Goal: Information Seeking & Learning: Learn about a topic

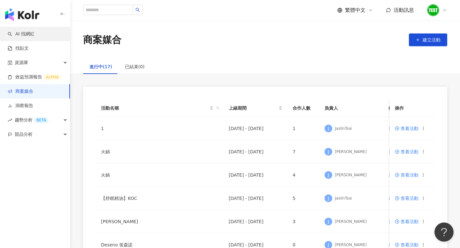
click at [34, 36] on link "AI 找網紅" at bounding box center [21, 34] width 27 height 6
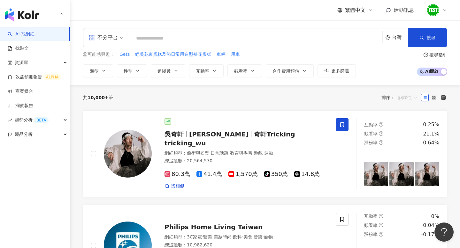
click at [406, 98] on span "關聯性" at bounding box center [407, 98] width 19 height 10
click at [404, 167] on div "關鍵字" at bounding box center [408, 165] width 16 height 7
click at [405, 167] on div "關鍵字" at bounding box center [408, 165] width 16 height 7
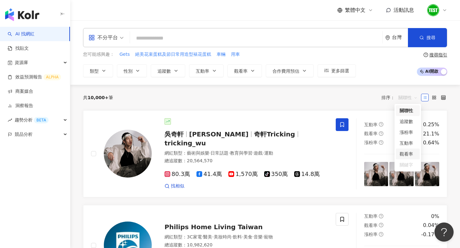
click at [405, 167] on div "關鍵字" at bounding box center [408, 165] width 16 height 7
click at [407, 167] on div "關鍵字" at bounding box center [408, 165] width 16 height 7
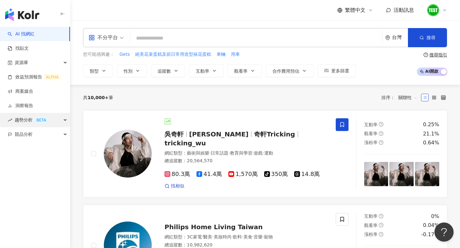
click at [61, 117] on div "趨勢分析 BETA" at bounding box center [35, 120] width 70 height 14
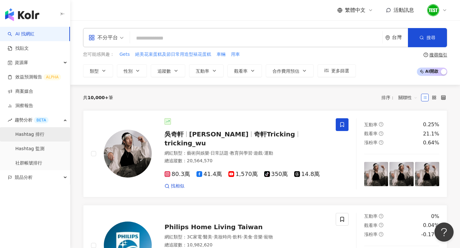
click at [44, 134] on link "Hashtag 排行" at bounding box center [29, 135] width 29 height 6
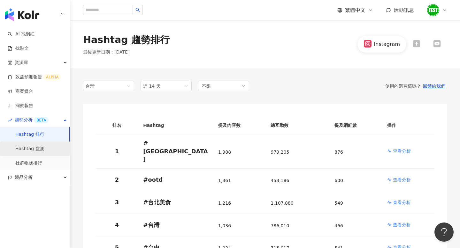
click at [44, 150] on link "Hashtag 監測" at bounding box center [29, 149] width 29 height 6
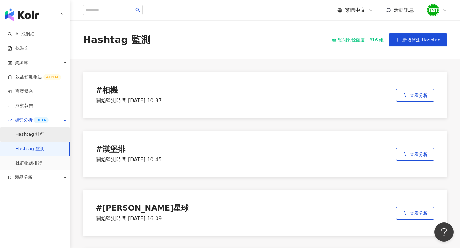
click at [44, 133] on link "Hashtag 排行" at bounding box center [29, 135] width 29 height 6
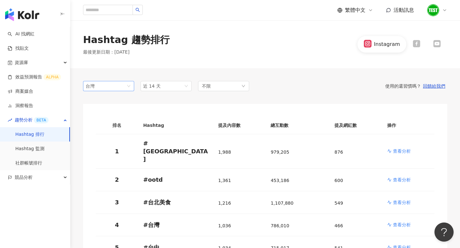
click at [123, 86] on span "台灣" at bounding box center [109, 86] width 46 height 10
click at [162, 39] on div "Hashtag 趨勢排行 最後更新日期 ： [DATE] Instagram" at bounding box center [265, 44] width 390 height 22
drag, startPoint x: 169, startPoint y: 41, endPoint x: 121, endPoint y: 41, distance: 47.9
click at [121, 41] on div "Hashtag 趨勢排行 最後更新日期 ： [DATE] Instagram" at bounding box center [265, 44] width 390 height 22
click at [125, 41] on div "Hashtag 趨勢排行" at bounding box center [126, 39] width 87 height 13
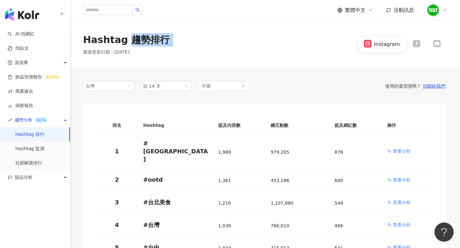
drag, startPoint x: 125, startPoint y: 40, endPoint x: 176, endPoint y: 40, distance: 51.1
click at [176, 40] on div "Hashtag 趨勢排行 最後更新日期 ： [DATE] Instagram" at bounding box center [265, 44] width 390 height 22
copy div "趨勢排行"
click at [30, 180] on span "競品分析" at bounding box center [24, 178] width 18 height 14
click at [30, 194] on link "品牌帳號分析" at bounding box center [28, 192] width 27 height 6
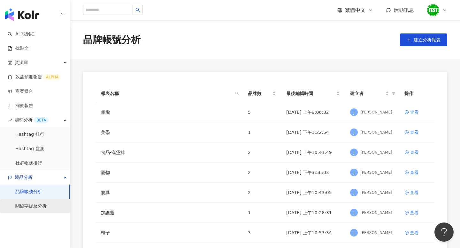
click at [29, 210] on link "關鍵字提及分析" at bounding box center [30, 206] width 31 height 6
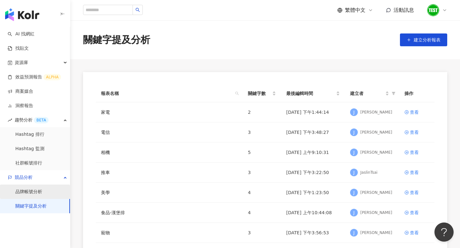
click at [34, 194] on link "品牌帳號分析" at bounding box center [28, 192] width 27 height 6
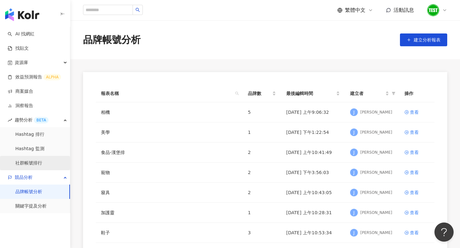
click at [37, 165] on link "社群帳號排行" at bounding box center [28, 163] width 27 height 6
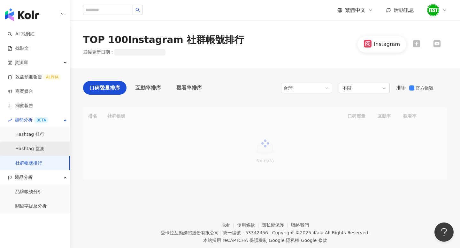
click at [42, 148] on link "Hashtag 監測" at bounding box center [29, 149] width 29 height 6
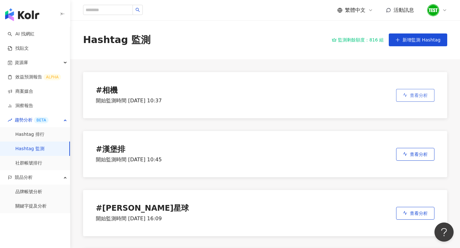
click at [403, 93] on icon "button" at bounding box center [405, 95] width 4 height 4
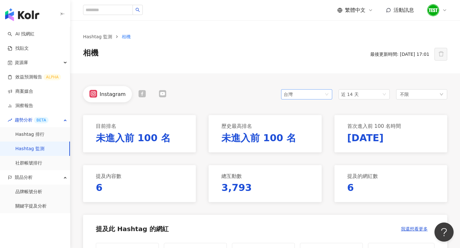
click at [308, 94] on span "台灣" at bounding box center [307, 95] width 46 height 10
click at [247, 94] on div "Instagram 台灣 tw jp 台灣 日本 [GEOGRAPHIC_DATA] 近 14 天 不限" at bounding box center [265, 94] width 364 height 16
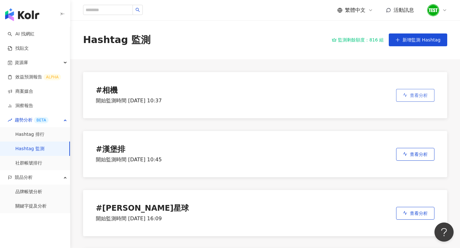
click at [425, 96] on span "查看分析" at bounding box center [419, 95] width 18 height 5
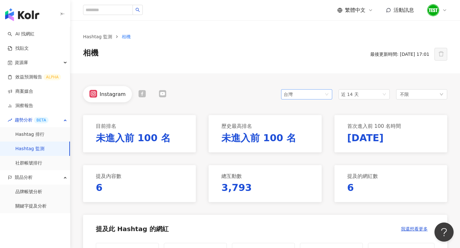
click at [299, 94] on div "台灣" at bounding box center [294, 95] width 21 height 10
click at [44, 136] on link "Hashtag 排行" at bounding box center [29, 135] width 29 height 6
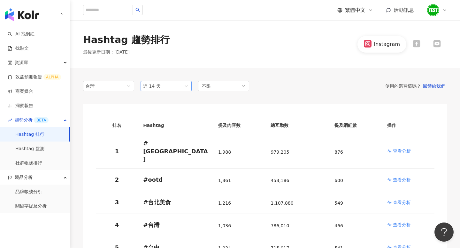
click at [186, 84] on span "近 14 天" at bounding box center [166, 86] width 46 height 10
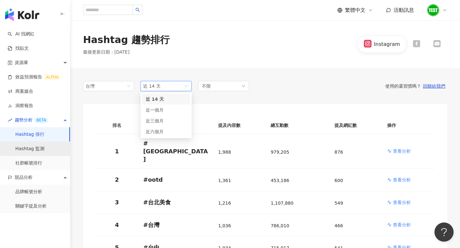
click at [34, 152] on link "Hashtag 監測" at bounding box center [29, 149] width 29 height 6
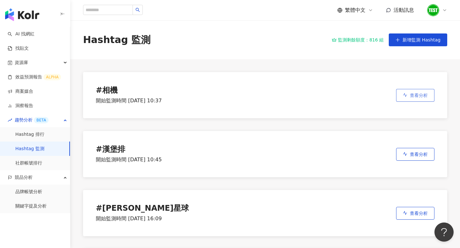
click at [410, 90] on button "查看分析" at bounding box center [415, 95] width 38 height 13
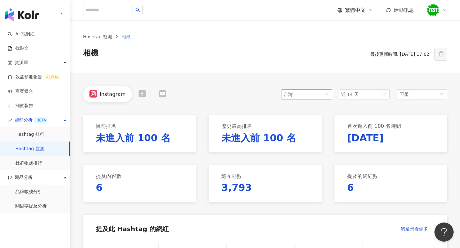
click at [309, 90] on span "台灣" at bounding box center [307, 95] width 46 height 10
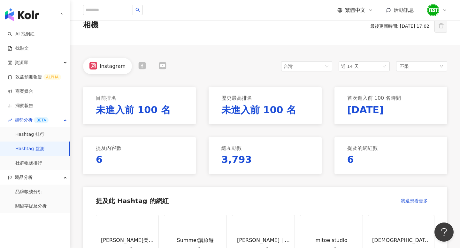
scroll to position [35, 0]
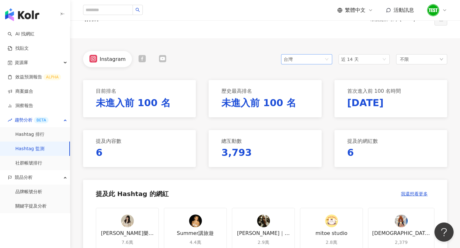
click at [300, 58] on div "台灣" at bounding box center [294, 60] width 21 height 10
click at [297, 103] on div "馬來西亞" at bounding box center [296, 105] width 21 height 7
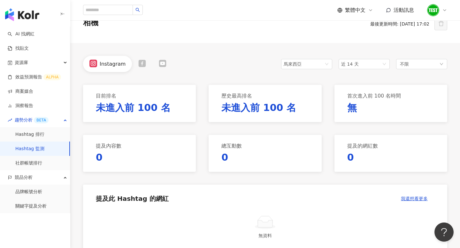
scroll to position [21, 0]
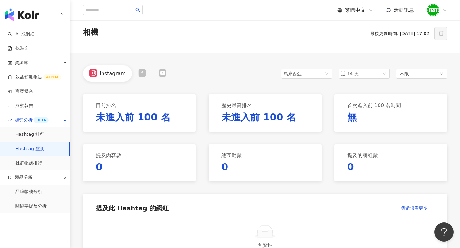
click at [314, 67] on div "馬來西亞 近 14 天 不限" at bounding box center [364, 73] width 166 height 16
click at [312, 72] on span "馬來西亞" at bounding box center [307, 74] width 46 height 10
click at [249, 80] on div "Instagram my 馬來西亞 hk my 台灣 日本 [GEOGRAPHIC_DATA] 近 14 天 不限" at bounding box center [265, 73] width 364 height 16
click at [301, 73] on div "馬來西亞" at bounding box center [294, 74] width 21 height 10
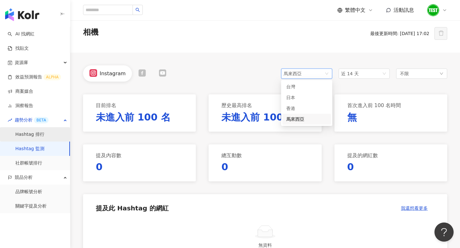
click at [42, 134] on link "Hashtag 排行" at bounding box center [29, 135] width 29 height 6
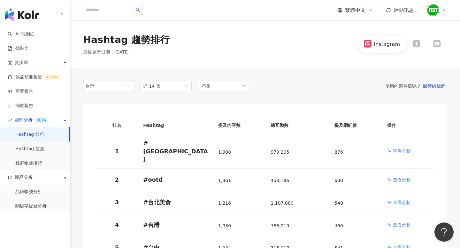
click at [118, 83] on span "台灣" at bounding box center [109, 86] width 46 height 10
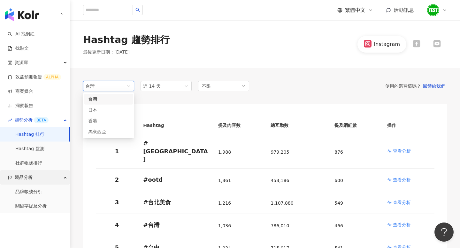
click at [38, 176] on div "競品分析" at bounding box center [35, 178] width 70 height 14
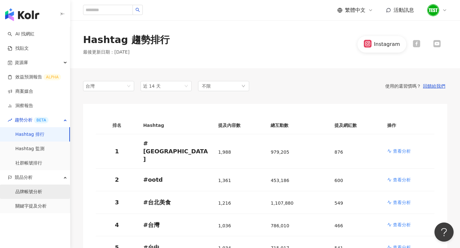
click at [34, 189] on link "品牌帳號分析" at bounding box center [28, 192] width 27 height 6
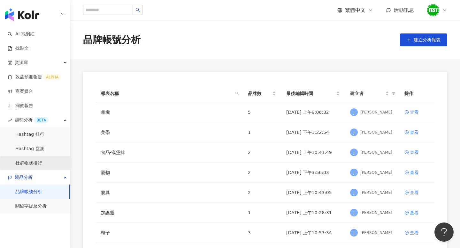
click at [40, 165] on link "社群帳號排行" at bounding box center [28, 163] width 27 height 6
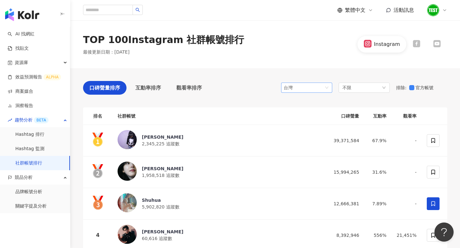
click at [295, 90] on div "台灣" at bounding box center [294, 88] width 21 height 10
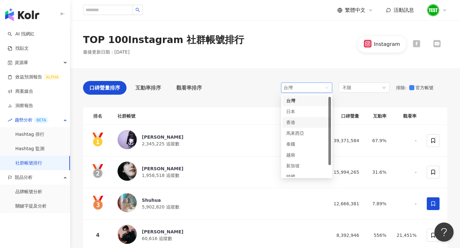
scroll to position [16, 0]
click at [242, 89] on div "口碑聲量排序 互動率排序 觀看率排序 台灣 hk my th 日本 香港 馬來西亞 泰國 [GEOGRAPHIC_DATA] 新加坡 韓國 美國 不限 排除 …" at bounding box center [265, 89] width 364 height 17
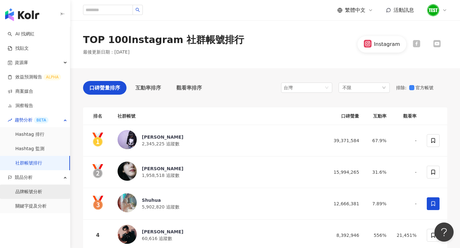
click at [36, 194] on link "品牌帳號分析" at bounding box center [28, 192] width 27 height 6
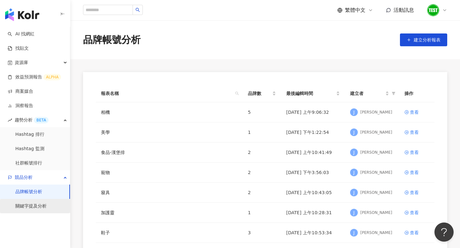
click at [38, 209] on link "關鍵字提及分析" at bounding box center [30, 206] width 31 height 6
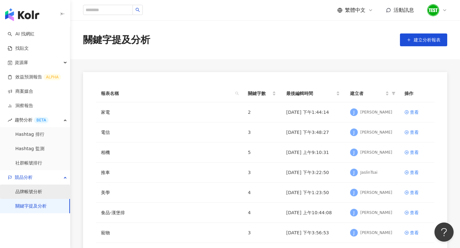
click at [34, 194] on link "品牌帳號分析" at bounding box center [28, 192] width 27 height 6
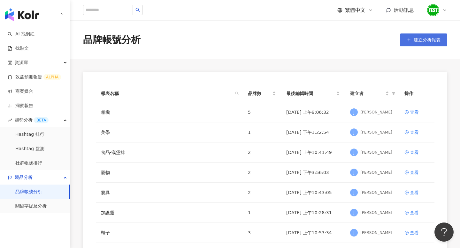
click at [430, 40] on span "建立分析報表" at bounding box center [427, 39] width 27 height 5
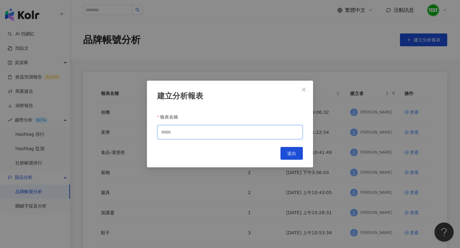
click at [252, 138] on input "報表名稱" at bounding box center [230, 132] width 146 height 14
type input "*"
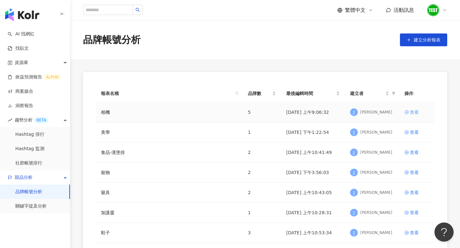
click at [411, 113] on div "查看" at bounding box center [414, 112] width 9 height 7
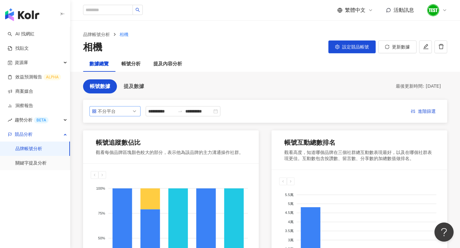
click at [117, 114] on div "不分平台" at bounding box center [108, 112] width 21 height 10
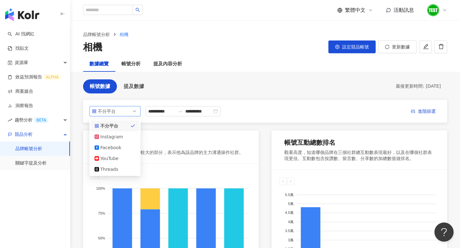
click at [117, 114] on div "不分平台" at bounding box center [108, 112] width 21 height 10
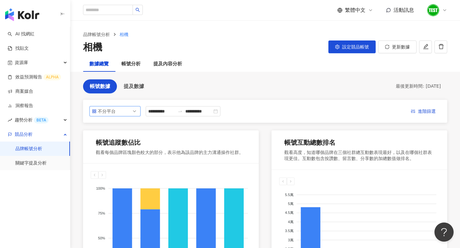
click at [122, 108] on span "不分平台" at bounding box center [115, 112] width 46 height 10
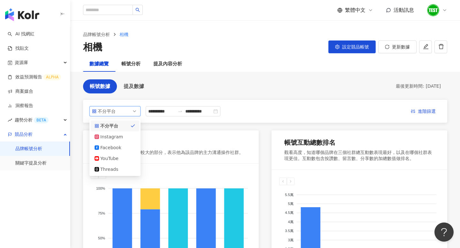
click at [122, 111] on span "不分平台" at bounding box center [115, 112] width 46 height 10
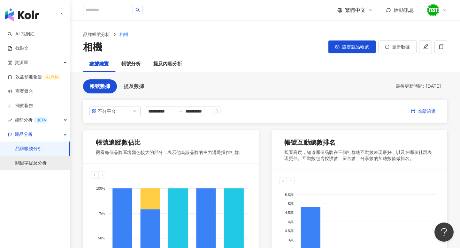
click at [47, 164] on link "關鍵字提及分析" at bounding box center [30, 163] width 31 height 6
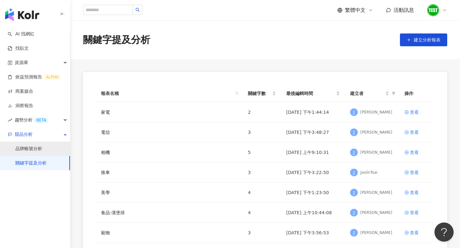
click at [34, 151] on link "品牌帳號分析" at bounding box center [28, 149] width 27 height 6
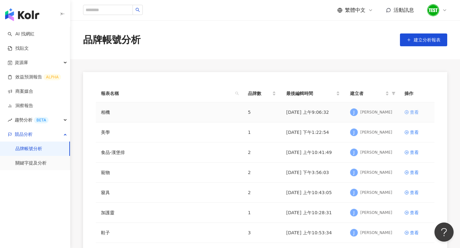
click at [413, 115] on div "查看" at bounding box center [414, 112] width 9 height 7
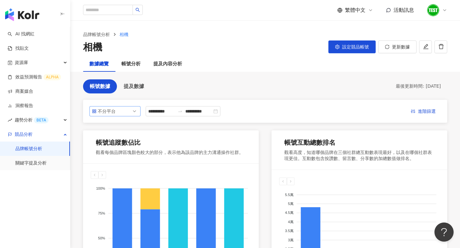
click at [116, 114] on div "不分平台" at bounding box center [108, 112] width 21 height 10
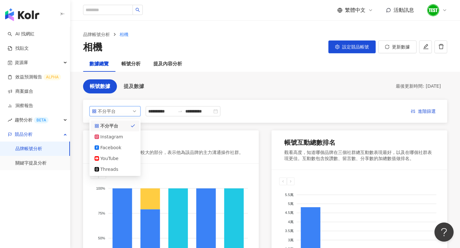
click at [116, 111] on div "不分平台" at bounding box center [108, 112] width 21 height 10
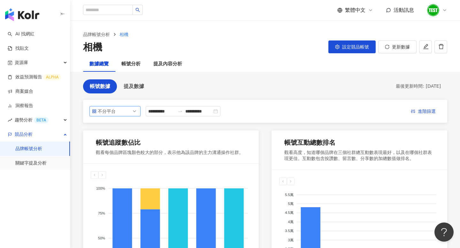
click at [141, 104] on div "**********" at bounding box center [265, 111] width 364 height 23
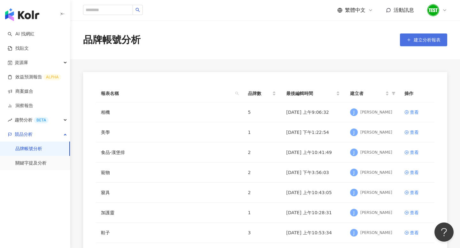
click at [437, 35] on button "建立分析報表" at bounding box center [423, 40] width 47 height 13
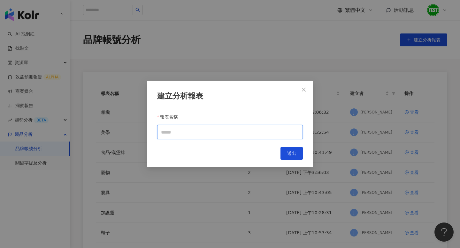
click at [216, 135] on input "報表名稱" at bounding box center [230, 132] width 146 height 14
click at [302, 82] on div "建立分析報表 報表名稱 Cancel 送出" at bounding box center [230, 124] width 166 height 87
click at [305, 88] on icon "close" at bounding box center [303, 89] width 5 height 5
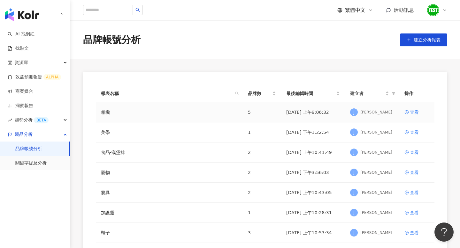
click at [420, 105] on td "查看" at bounding box center [416, 113] width 35 height 20
click at [419, 108] on td "查看" at bounding box center [416, 113] width 35 height 20
click at [410, 111] on div "查看" at bounding box center [414, 112] width 9 height 7
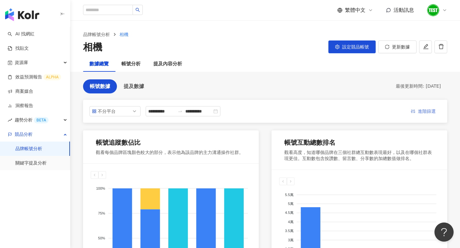
click at [418, 113] on span "進階篩選" at bounding box center [427, 112] width 18 height 10
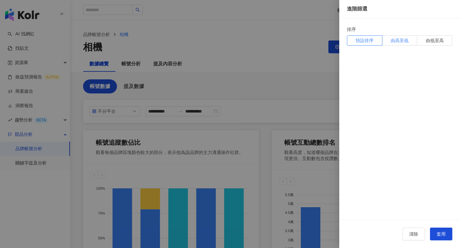
click at [392, 44] on label "由高至低" at bounding box center [399, 40] width 35 height 10
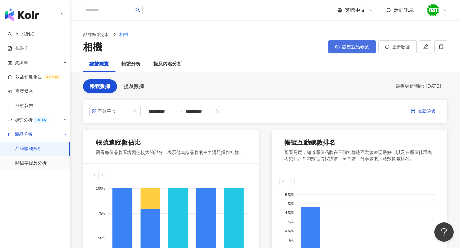
click at [359, 49] on span "設定競品帳號" at bounding box center [355, 46] width 27 height 5
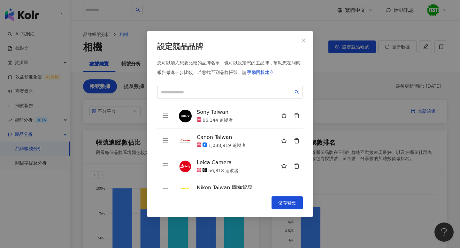
scroll to position [41, 0]
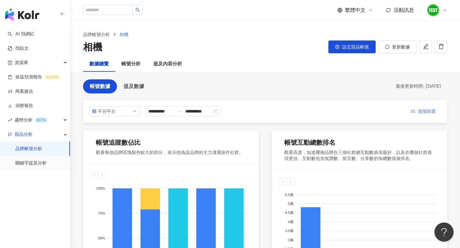
click at [426, 112] on span "進階篩選" at bounding box center [427, 112] width 18 height 10
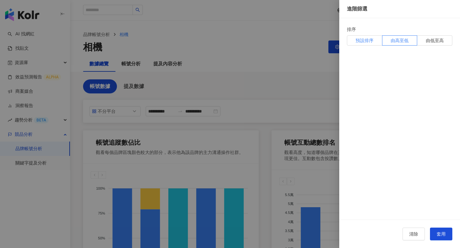
click at [364, 40] on span "預設排序" at bounding box center [364, 40] width 18 height 7
click at [402, 41] on span "由高至低" at bounding box center [400, 40] width 18 height 7
click at [429, 42] on span "由低至高" at bounding box center [435, 40] width 18 height 7
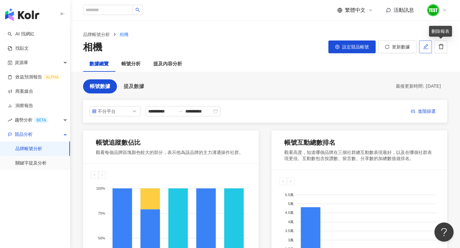
click at [429, 45] on button "button" at bounding box center [425, 47] width 13 height 13
click at [130, 64] on div "帳號分析" at bounding box center [130, 64] width 19 height 8
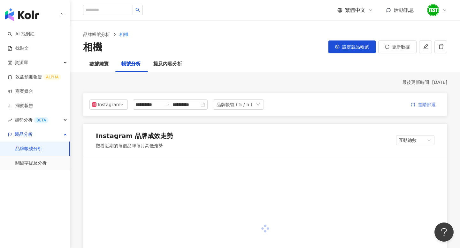
click at [422, 105] on span "進階篩選" at bounding box center [427, 105] width 18 height 10
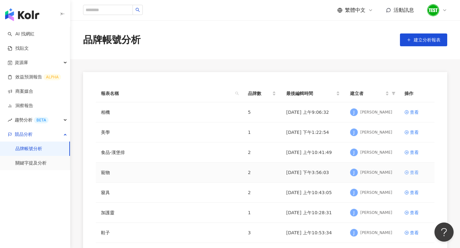
click at [414, 174] on div "查看" at bounding box center [414, 172] width 9 height 7
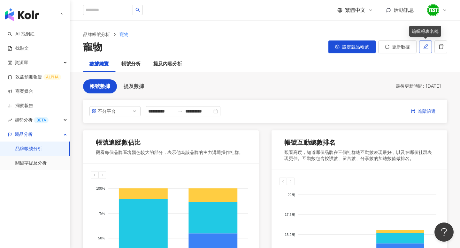
click at [424, 50] on button "button" at bounding box center [425, 47] width 13 height 13
click at [426, 114] on span "進階篩選" at bounding box center [427, 112] width 18 height 10
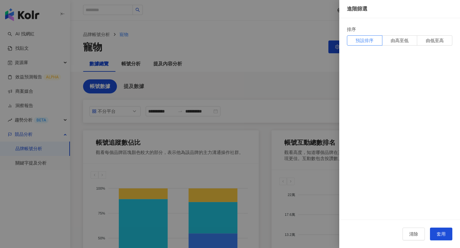
click at [398, 28] on div "排序" at bounding box center [399, 31] width 105 height 10
click at [398, 39] on span "由高至低" at bounding box center [400, 40] width 18 height 7
click at [432, 41] on span "由低至高" at bounding box center [435, 40] width 18 height 7
click at [357, 40] on span "預設排序" at bounding box center [364, 40] width 18 height 7
click at [296, 35] on div at bounding box center [230, 124] width 460 height 248
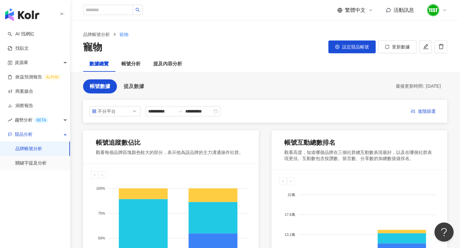
click at [408, 100] on div "**********" at bounding box center [265, 111] width 364 height 23
click at [422, 108] on span "進階篩選" at bounding box center [427, 112] width 18 height 10
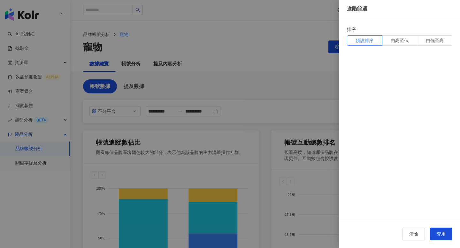
click at [306, 101] on div at bounding box center [230, 124] width 460 height 248
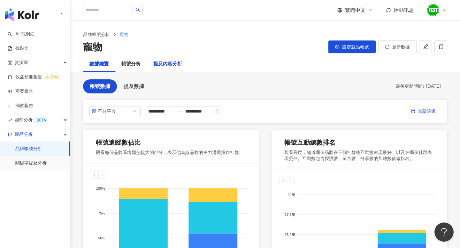
click at [160, 61] on div "提及內容分析" at bounding box center [167, 64] width 29 height 8
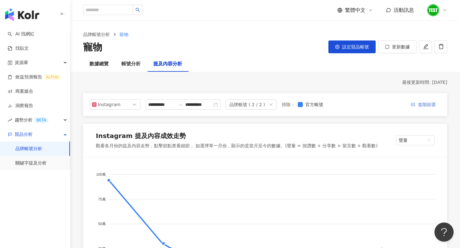
click at [422, 103] on span "進階篩選" at bounding box center [427, 105] width 18 height 10
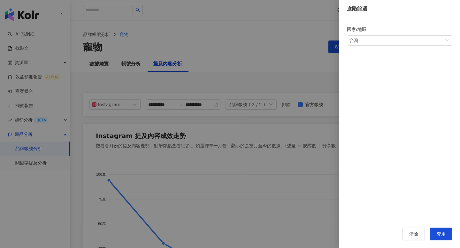
click at [256, 71] on div at bounding box center [230, 124] width 460 height 248
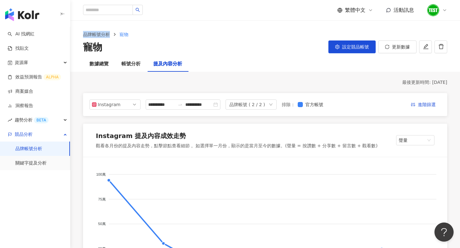
drag, startPoint x: 81, startPoint y: 33, endPoint x: 114, endPoint y: 37, distance: 33.1
click at [115, 37] on div "品牌帳號分析 寵物 寵物 設定競品帳號 更新數據" at bounding box center [265, 42] width 390 height 23
copy ol "品牌帳號分析"
drag, startPoint x: 185, startPoint y: 63, endPoint x: 156, endPoint y: 63, distance: 29.7
click at [156, 63] on div "提及內容分析" at bounding box center [168, 64] width 42 height 15
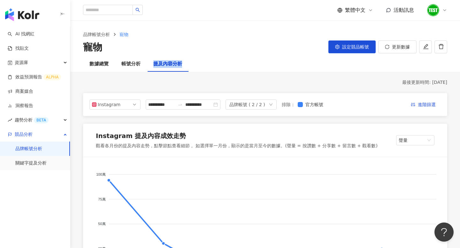
copy div "提及內容分析"
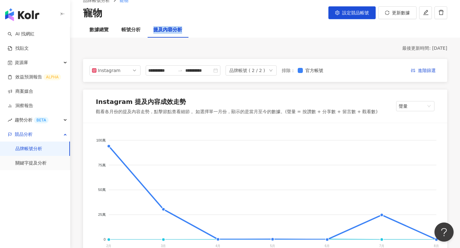
scroll to position [40, 0]
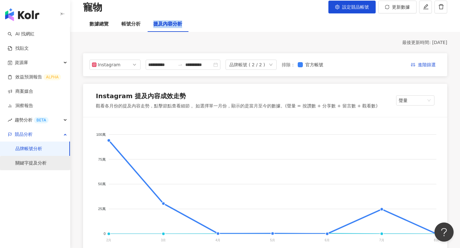
click at [42, 165] on link "關鍵字提及分析" at bounding box center [30, 163] width 31 height 6
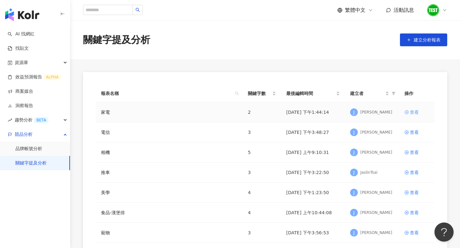
click at [410, 109] on div "查看" at bounding box center [414, 112] width 9 height 7
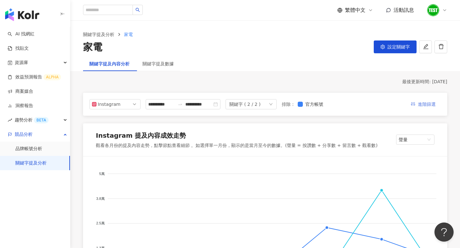
click at [422, 105] on span "進階篩選" at bounding box center [427, 105] width 18 height 10
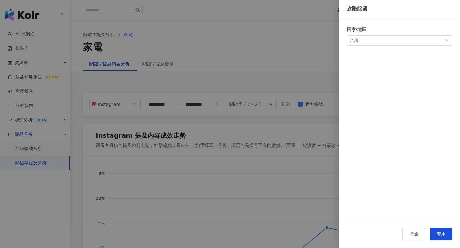
click at [284, 67] on div at bounding box center [230, 124] width 460 height 248
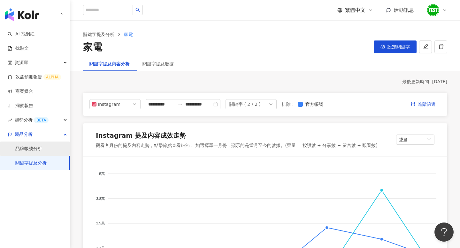
click at [37, 151] on link "品牌帳號分析" at bounding box center [28, 149] width 27 height 6
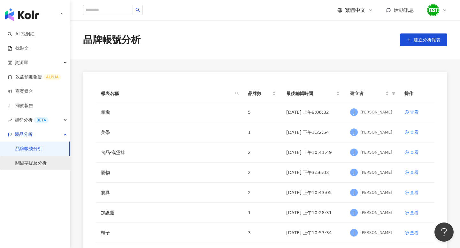
click at [38, 165] on link "關鍵字提及分析" at bounding box center [30, 163] width 31 height 6
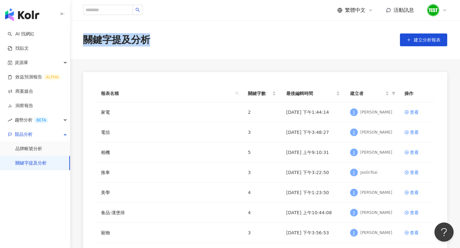
drag, startPoint x: 157, startPoint y: 43, endPoint x: 82, endPoint y: 43, distance: 75.0
click at [82, 43] on div "關鍵字提及分析 建立分析報表" at bounding box center [265, 39] width 390 height 13
copy div "關鍵字提及分析"
click at [42, 147] on link "品牌帳號分析" at bounding box center [28, 149] width 27 height 6
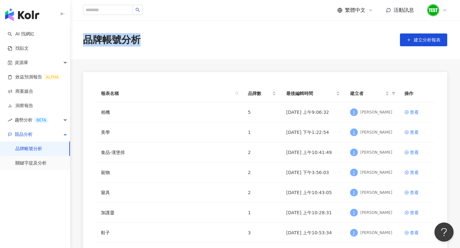
drag, startPoint x: 149, startPoint y: 40, endPoint x: 85, endPoint y: 42, distance: 64.2
click at [85, 42] on div "品牌帳號分析 建立分析報表" at bounding box center [265, 39] width 390 height 13
copy div "品牌帳號分析"
click at [415, 110] on div "查看" at bounding box center [414, 112] width 9 height 7
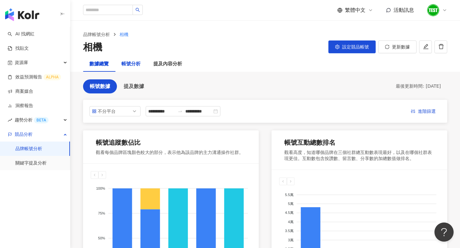
click at [126, 64] on div "帳號分析" at bounding box center [130, 64] width 19 height 8
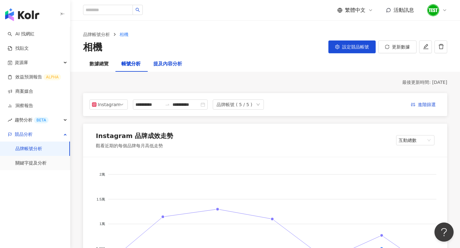
click at [169, 62] on div "提及內容分析" at bounding box center [167, 64] width 29 height 8
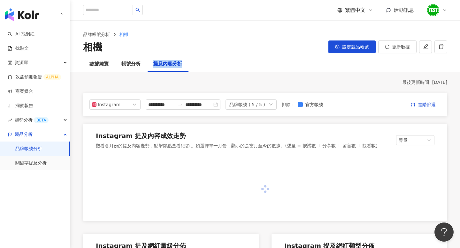
copy div "提及內容分析"
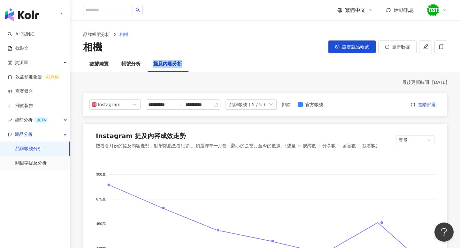
drag, startPoint x: 190, startPoint y: 64, endPoint x: 148, endPoint y: 65, distance: 41.5
click at [148, 65] on div "提及內容分析" at bounding box center [168, 64] width 42 height 15
click at [217, 65] on div "數據總覽 帳號分析 提及內容分析" at bounding box center [265, 64] width 390 height 15
click at [425, 105] on span "進階篩選" at bounding box center [427, 105] width 18 height 10
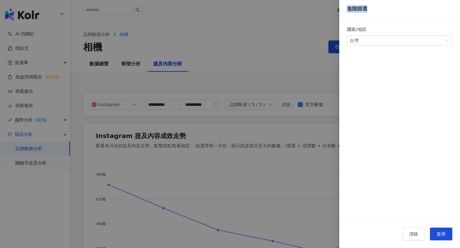
drag, startPoint x: 370, startPoint y: 11, endPoint x: 342, endPoint y: 11, distance: 27.8
click at [342, 11] on div "進階篩選" at bounding box center [399, 9] width 121 height 18
copy div "進階篩選"
click at [297, 53] on div at bounding box center [230, 124] width 460 height 248
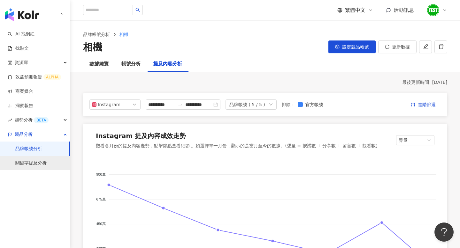
click at [25, 161] on link "關鍵字提及分析" at bounding box center [30, 163] width 31 height 6
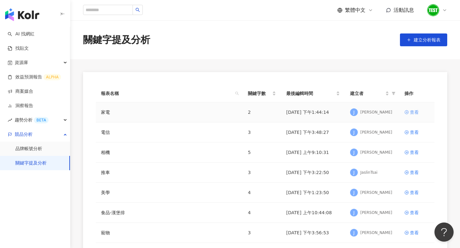
click at [411, 114] on div "查看" at bounding box center [414, 112] width 9 height 7
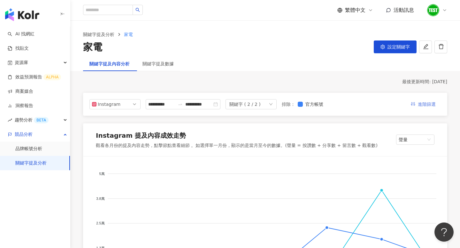
click at [433, 104] on span "進階篩選" at bounding box center [427, 105] width 18 height 10
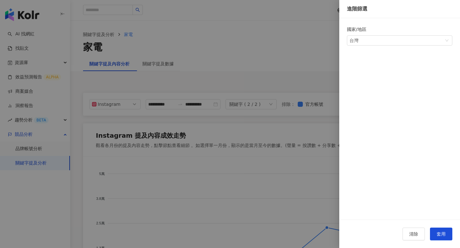
click at [255, 60] on div at bounding box center [230, 124] width 460 height 248
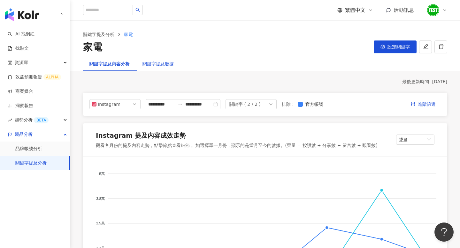
click at [157, 63] on div "關鍵字提及數據" at bounding box center [157, 63] width 31 height 7
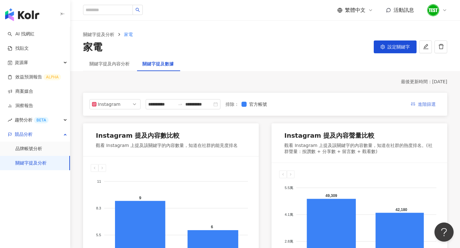
click at [432, 104] on span "進階篩選" at bounding box center [427, 105] width 18 height 10
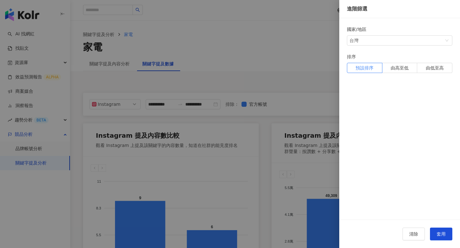
click at [301, 63] on div at bounding box center [230, 124] width 460 height 248
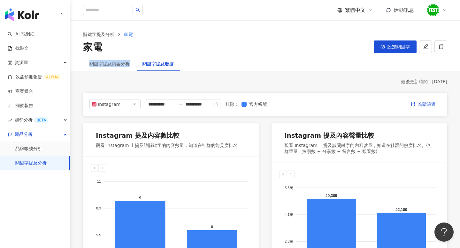
drag, startPoint x: 85, startPoint y: 62, endPoint x: 130, endPoint y: 62, distance: 44.7
click at [130, 62] on div "關鍵字提及內容分析" at bounding box center [109, 64] width 53 height 15
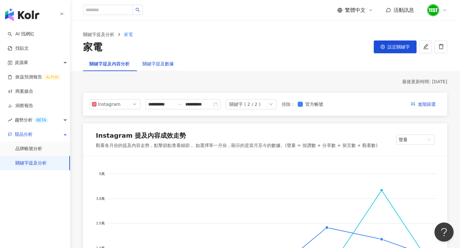
click at [159, 67] on div "關鍵字提及數據" at bounding box center [157, 63] width 31 height 7
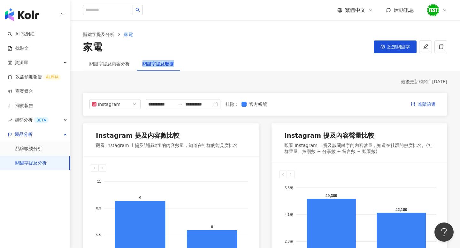
drag, startPoint x: 189, startPoint y: 61, endPoint x: 144, endPoint y: 61, distance: 45.3
click at [144, 61] on div "關鍵字提及內容分析 關鍵字提及數據" at bounding box center [265, 64] width 390 height 15
copy div "關鍵字提及數據"
click at [215, 78] on main "**********" at bounding box center [265, 248] width 390 height 454
click at [42, 151] on link "品牌帳號分析" at bounding box center [28, 149] width 27 height 6
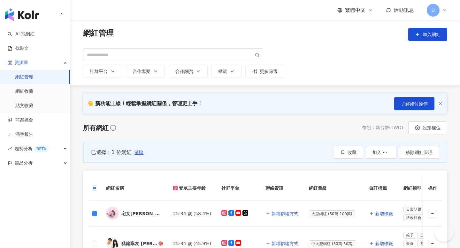
scroll to position [26, 0]
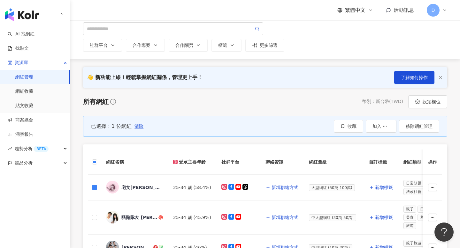
click at [272, 98] on div "所有網紅 幣別 ： 新台幣 ( TWD ) 設定欄位" at bounding box center [265, 101] width 364 height 13
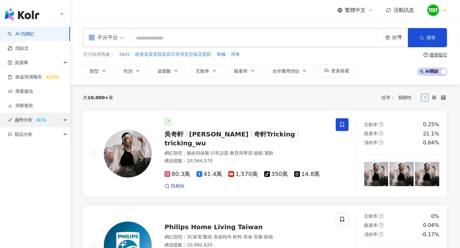
click at [24, 120] on span "趨勢分析 BETA" at bounding box center [32, 120] width 34 height 14
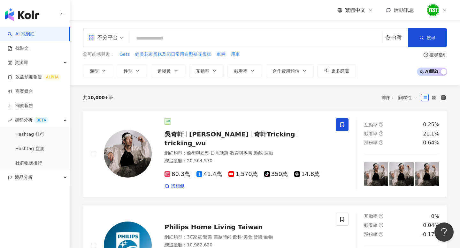
click at [272, 87] on div "共 10,000+ 筆 排序： 關聯性" at bounding box center [265, 98] width 364 height 26
click at [407, 97] on span "關聯性" at bounding box center [407, 98] width 19 height 10
click at [392, 36] on div "台灣" at bounding box center [400, 37] width 16 height 5
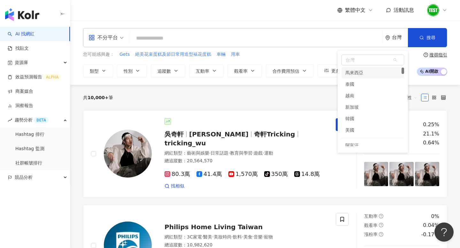
scroll to position [35, 0]
click at [293, 97] on div "共 10,000+ 筆 排序： 關聯性" at bounding box center [265, 98] width 364 height 10
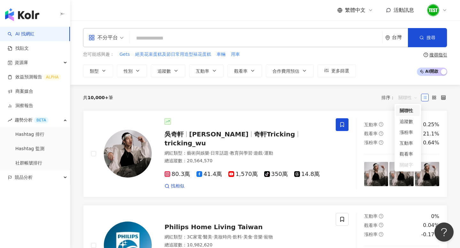
click at [400, 97] on span "關聯性" at bounding box center [407, 98] width 19 height 10
click at [343, 100] on div "共 10,000+ 筆 排序： 關聯性" at bounding box center [265, 98] width 364 height 10
click at [411, 100] on span "關聯性" at bounding box center [407, 98] width 19 height 10
click at [26, 50] on link "找貼文" at bounding box center [18, 48] width 21 height 6
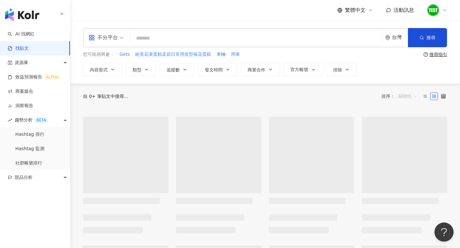
click at [410, 96] on span "關聯性" at bounding box center [407, 96] width 19 height 10
